Goal: Information Seeking & Learning: Learn about a topic

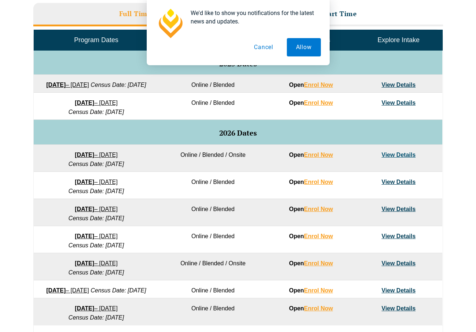
scroll to position [365, 0]
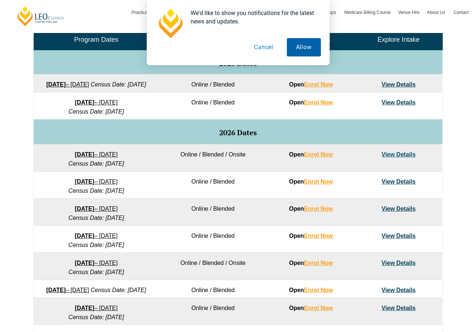
click at [297, 47] on button "Allow" at bounding box center [304, 47] width 34 height 18
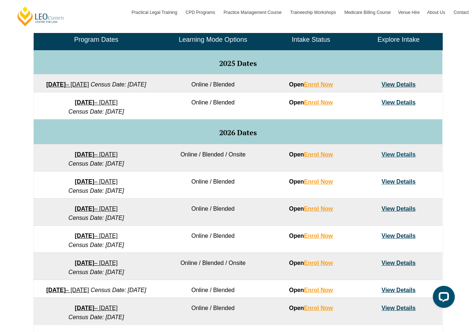
scroll to position [0, 0]
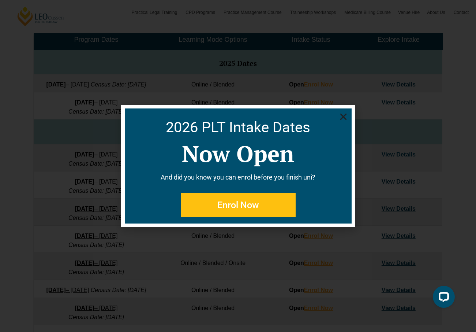
click at [343, 117] on use "Close" at bounding box center [343, 116] width 7 height 7
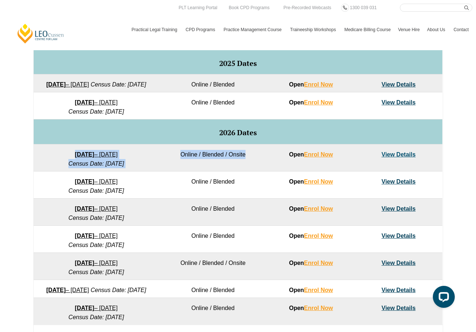
drag, startPoint x: 194, startPoint y: 179, endPoint x: 55, endPoint y: 158, distance: 139.9
click at [55, 158] on tr "27 January 2026 – 12 June 2026 Census Date: 23 February 2026 Online / Blended /…" at bounding box center [238, 157] width 409 height 27
